Goal: Task Accomplishment & Management: Manage account settings

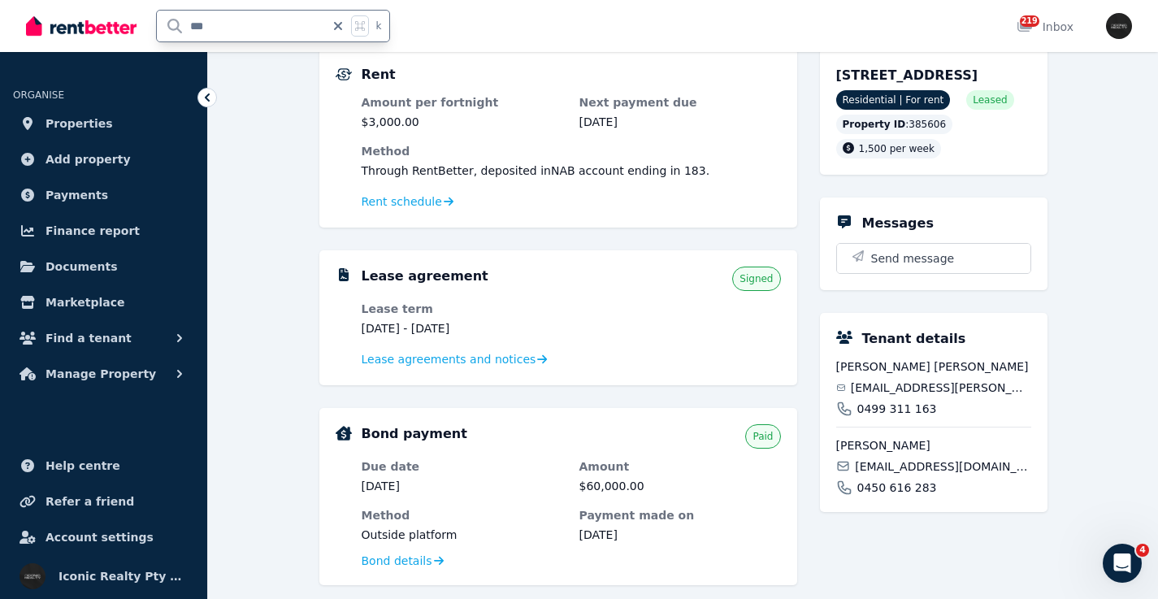
type input "****"
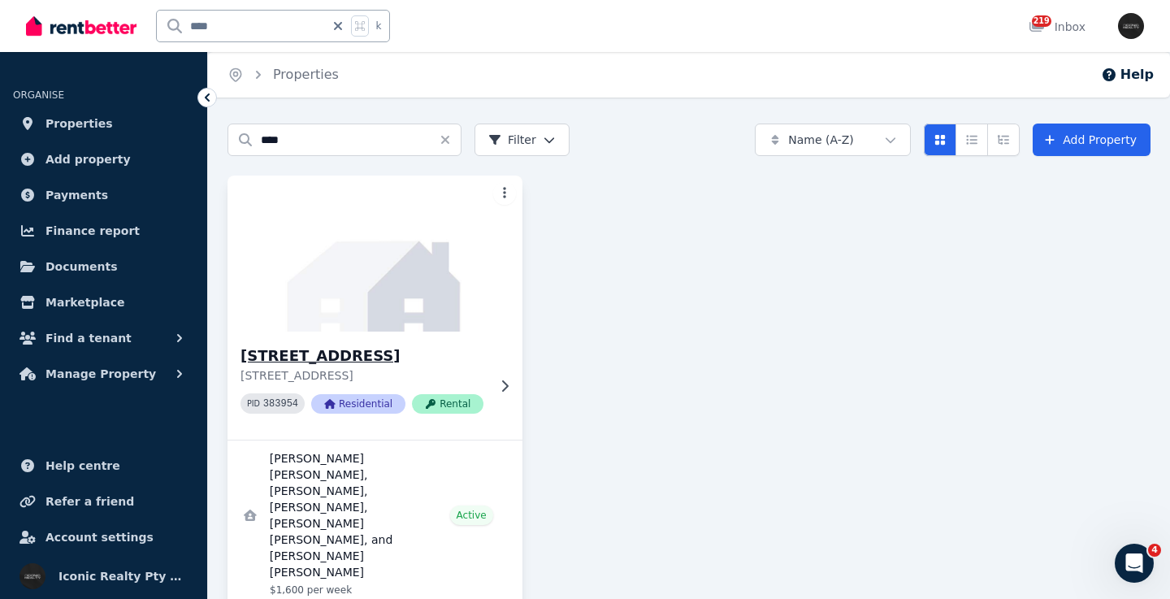
click at [380, 253] on img at bounding box center [375, 253] width 310 height 164
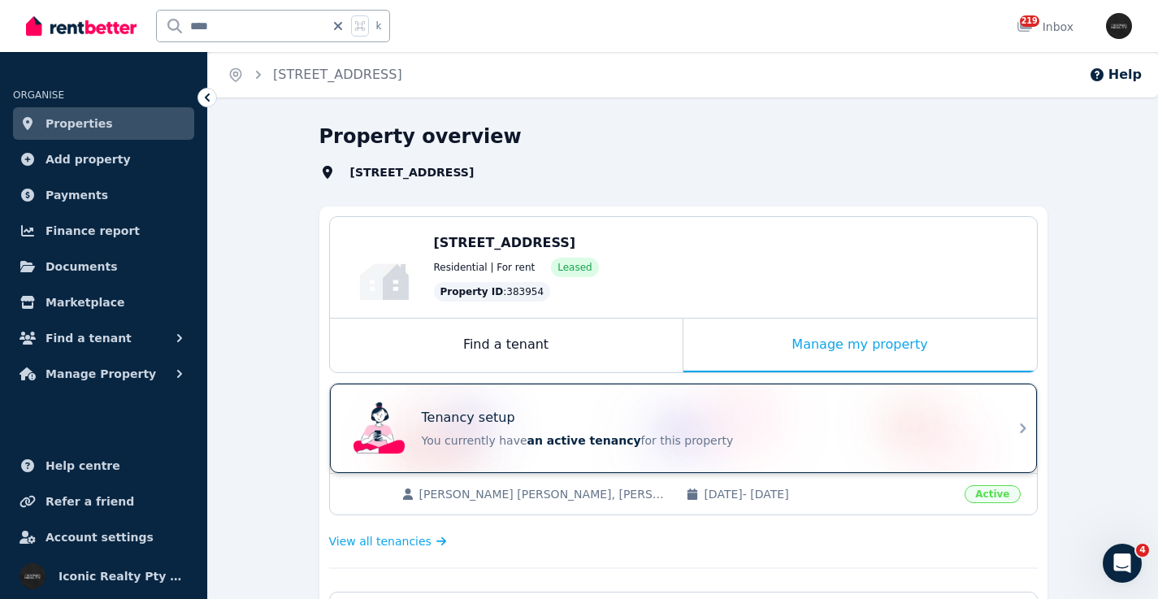
click at [588, 422] on div "Tenancy setup" at bounding box center [706, 417] width 569 height 19
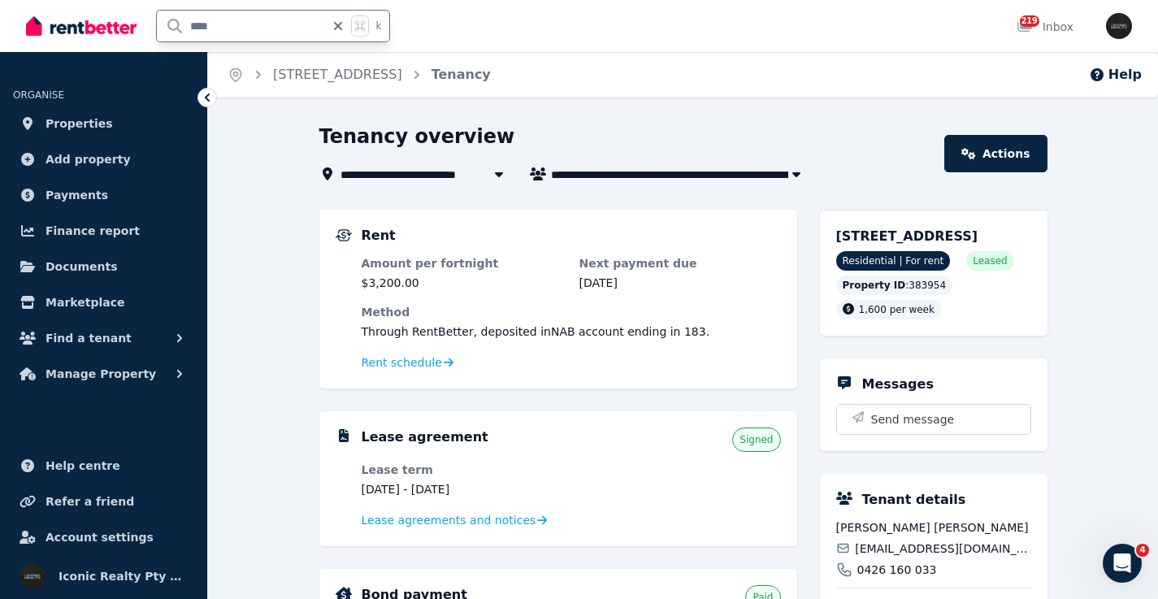
drag, startPoint x: 266, startPoint y: 29, endPoint x: 171, endPoint y: 25, distance: 96.0
click at [161, 27] on input "****" at bounding box center [241, 26] width 168 height 31
type input "*****"
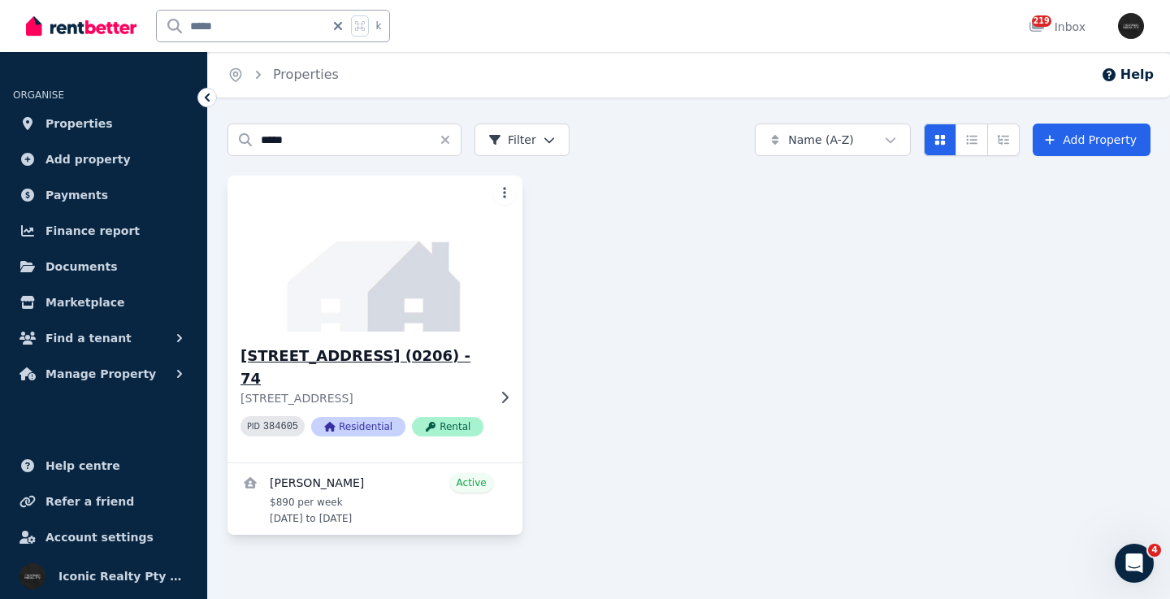
click at [376, 226] on img at bounding box center [375, 253] width 310 height 164
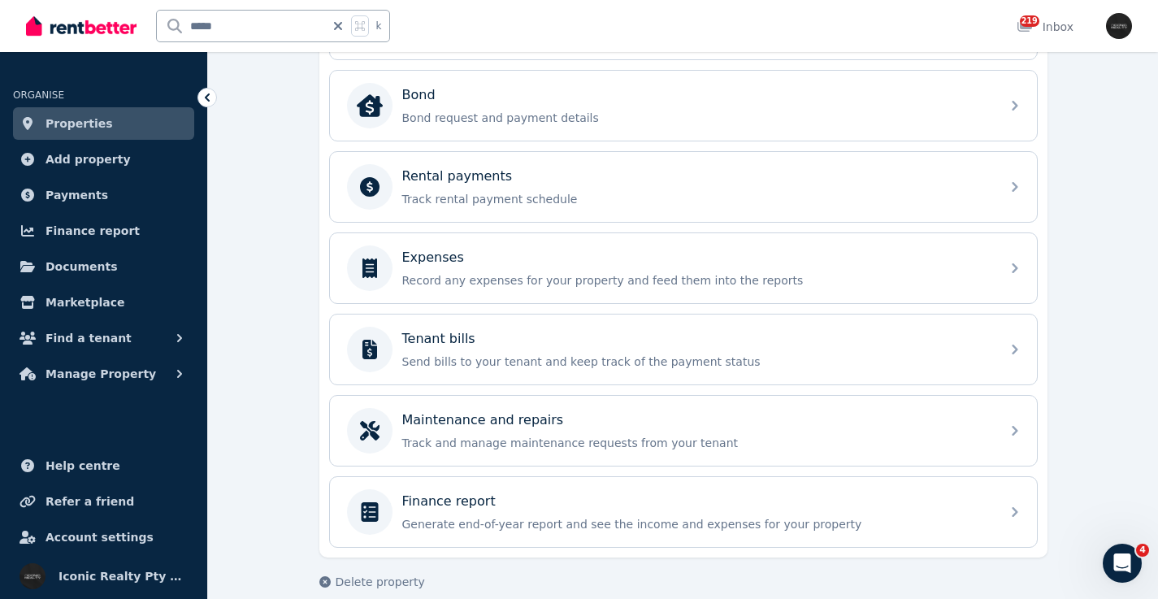
scroll to position [626, 0]
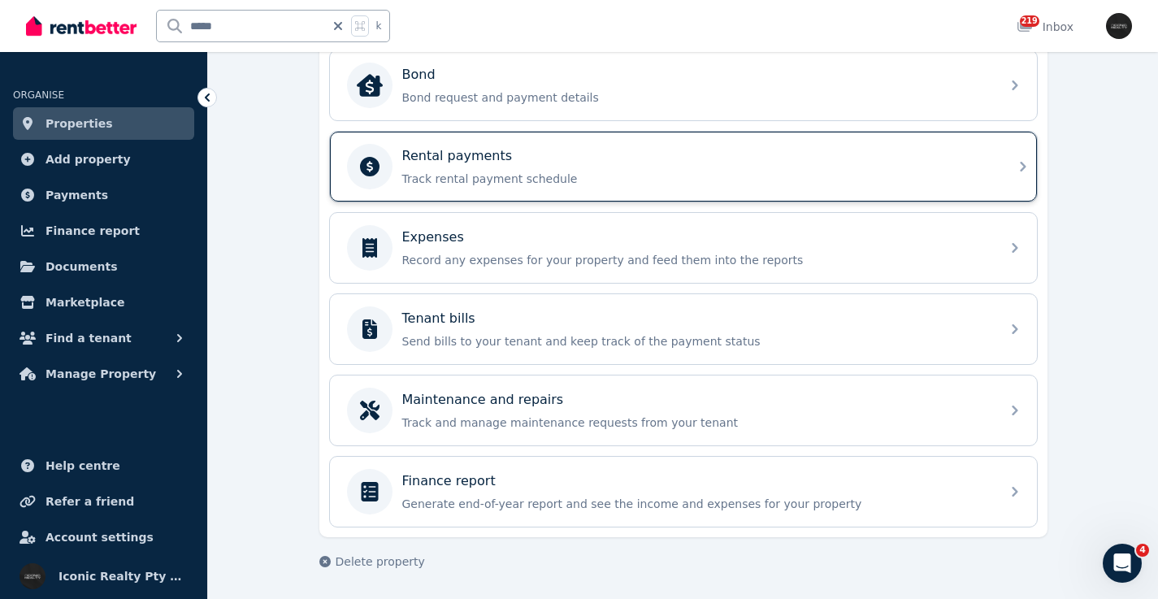
click at [482, 158] on p "Rental payments" at bounding box center [457, 155] width 110 height 19
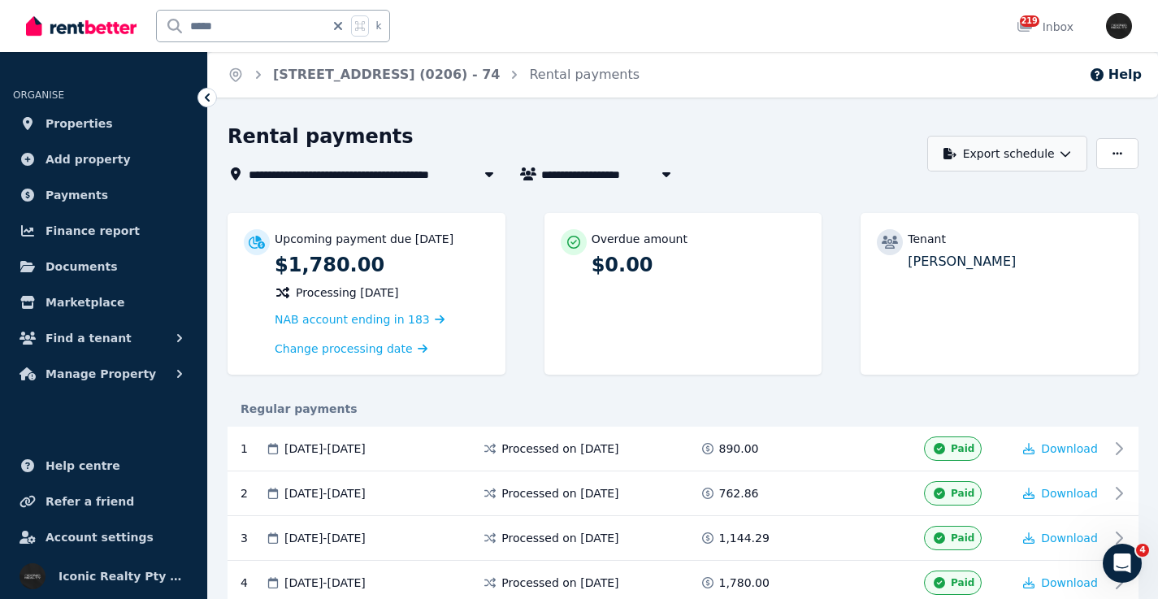
click at [995, 154] on button "Export schedule" at bounding box center [1007, 154] width 160 height 36
click at [965, 195] on p "PDF" at bounding box center [956, 196] width 35 height 16
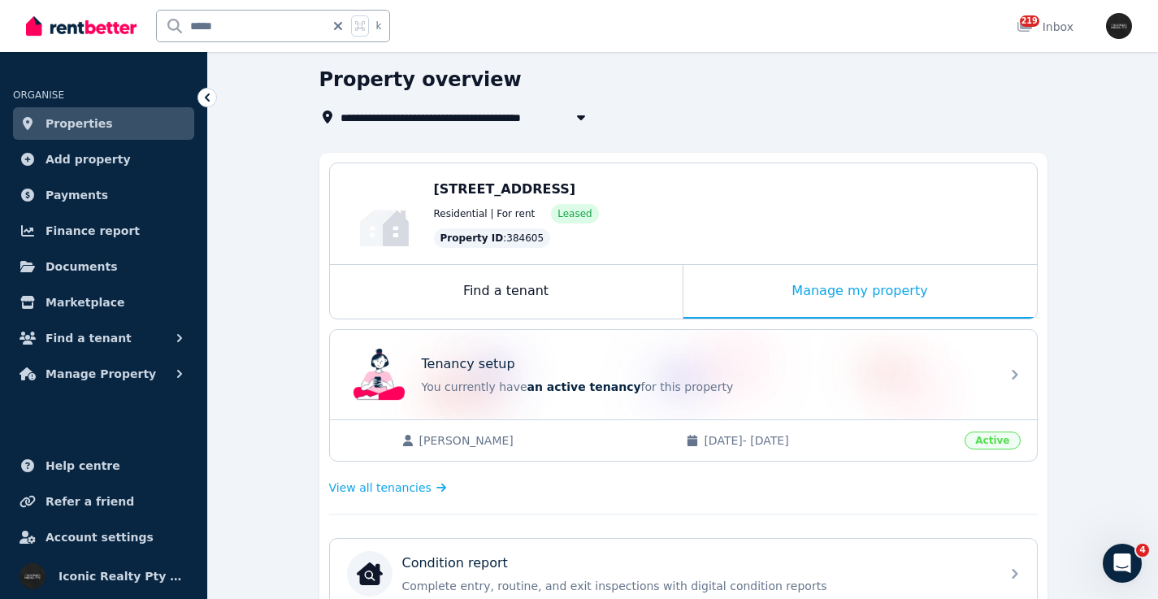
scroll to position [54, 0]
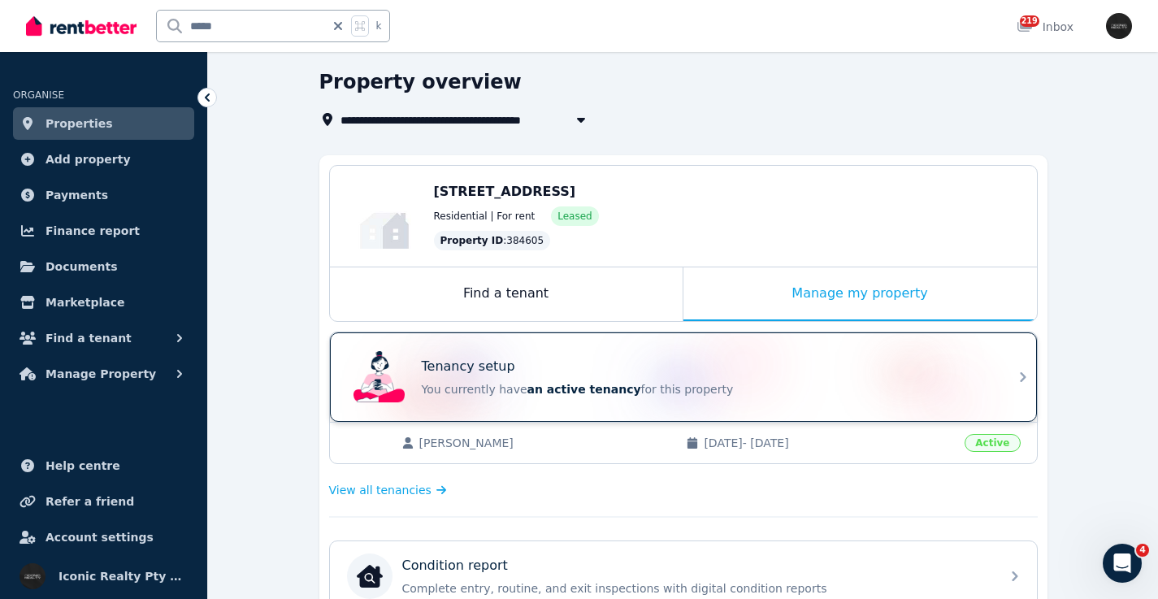
click at [653, 355] on div "Tenancy setup You currently have an active tenancy for this property" at bounding box center [668, 376] width 643 height 65
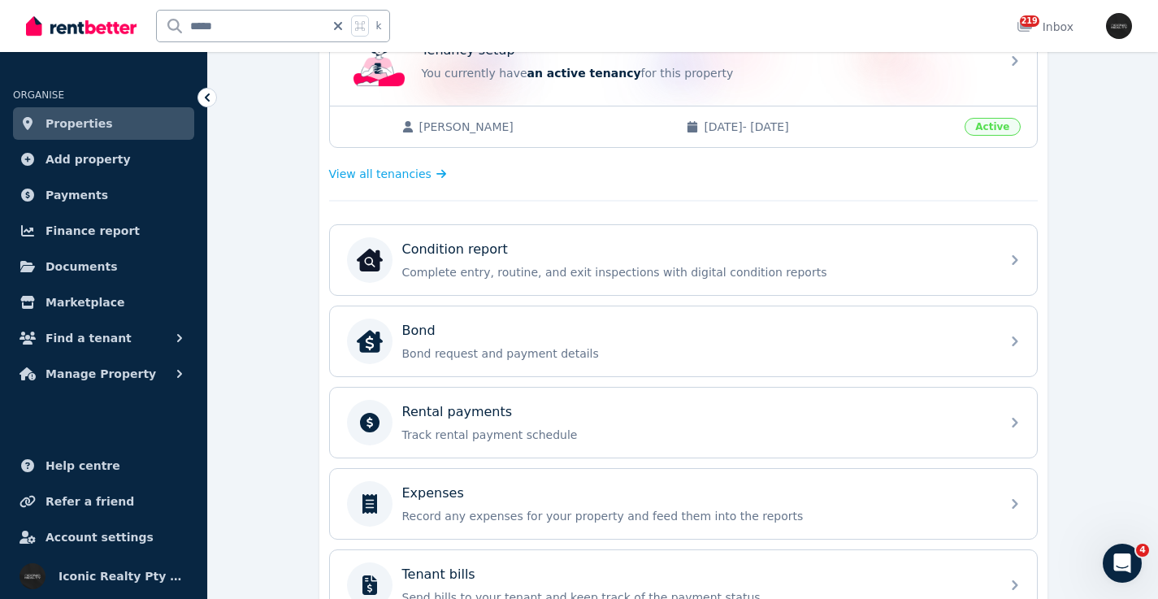
scroll to position [394, 0]
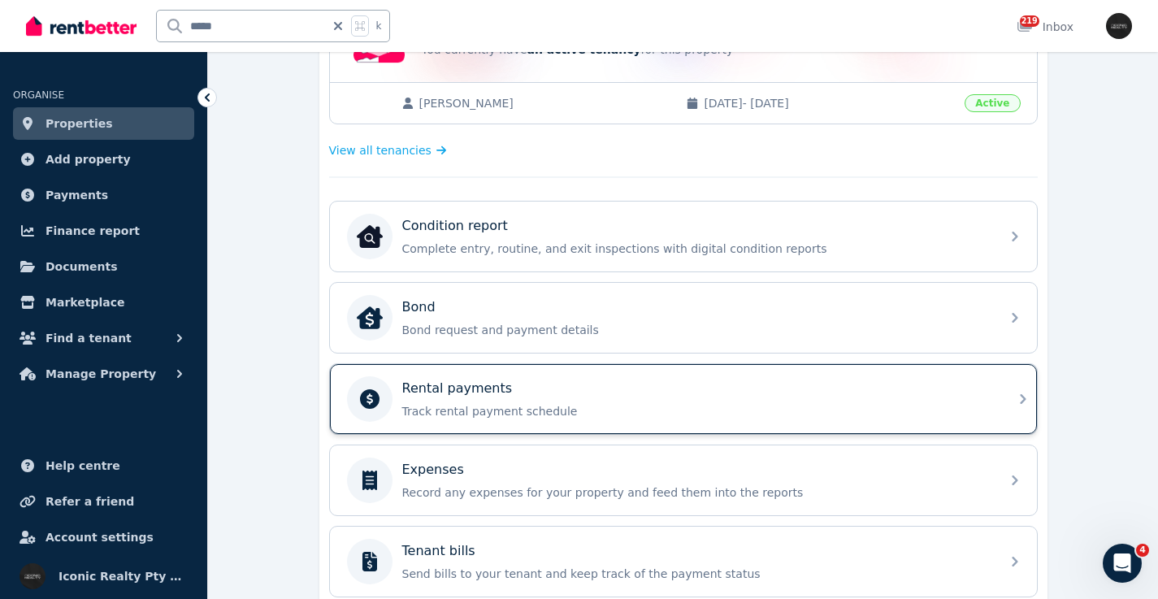
click at [613, 395] on div "Rental payments" at bounding box center [696, 388] width 588 height 19
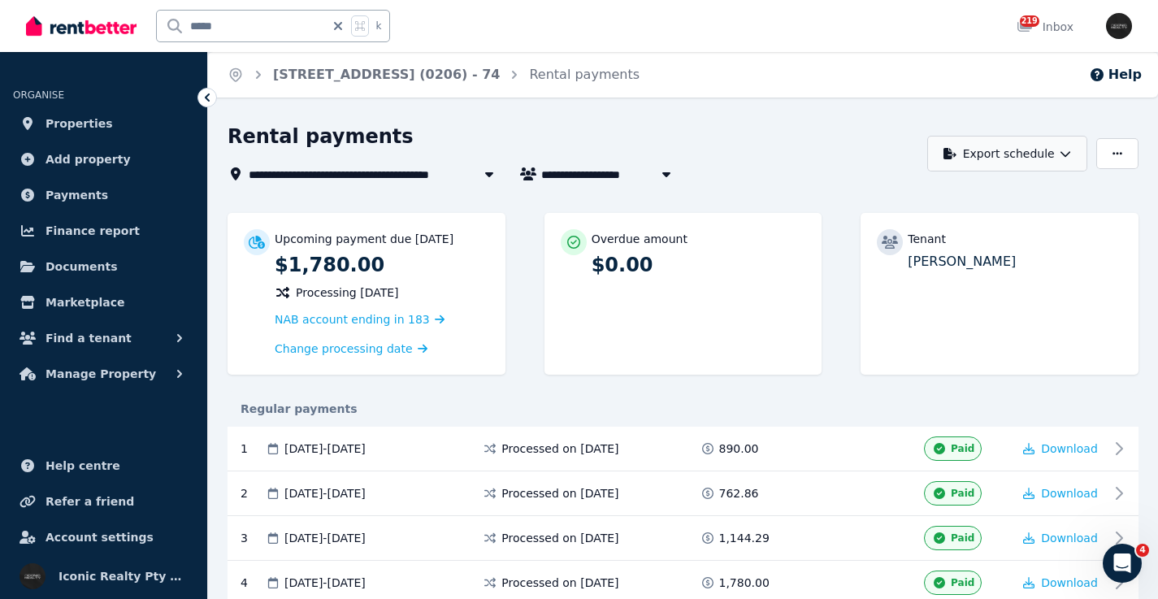
click at [1043, 150] on button "Export schedule" at bounding box center [1007, 154] width 160 height 36
click at [969, 192] on p "PDF" at bounding box center [956, 196] width 35 height 16
click at [795, 134] on div "Rental payments" at bounding box center [572, 138] width 691 height 31
click at [1115, 143] on button "button" at bounding box center [1117, 153] width 42 height 31
click at [804, 141] on div "Rental payments" at bounding box center [572, 138] width 691 height 31
